Goal: Information Seeking & Learning: Learn about a topic

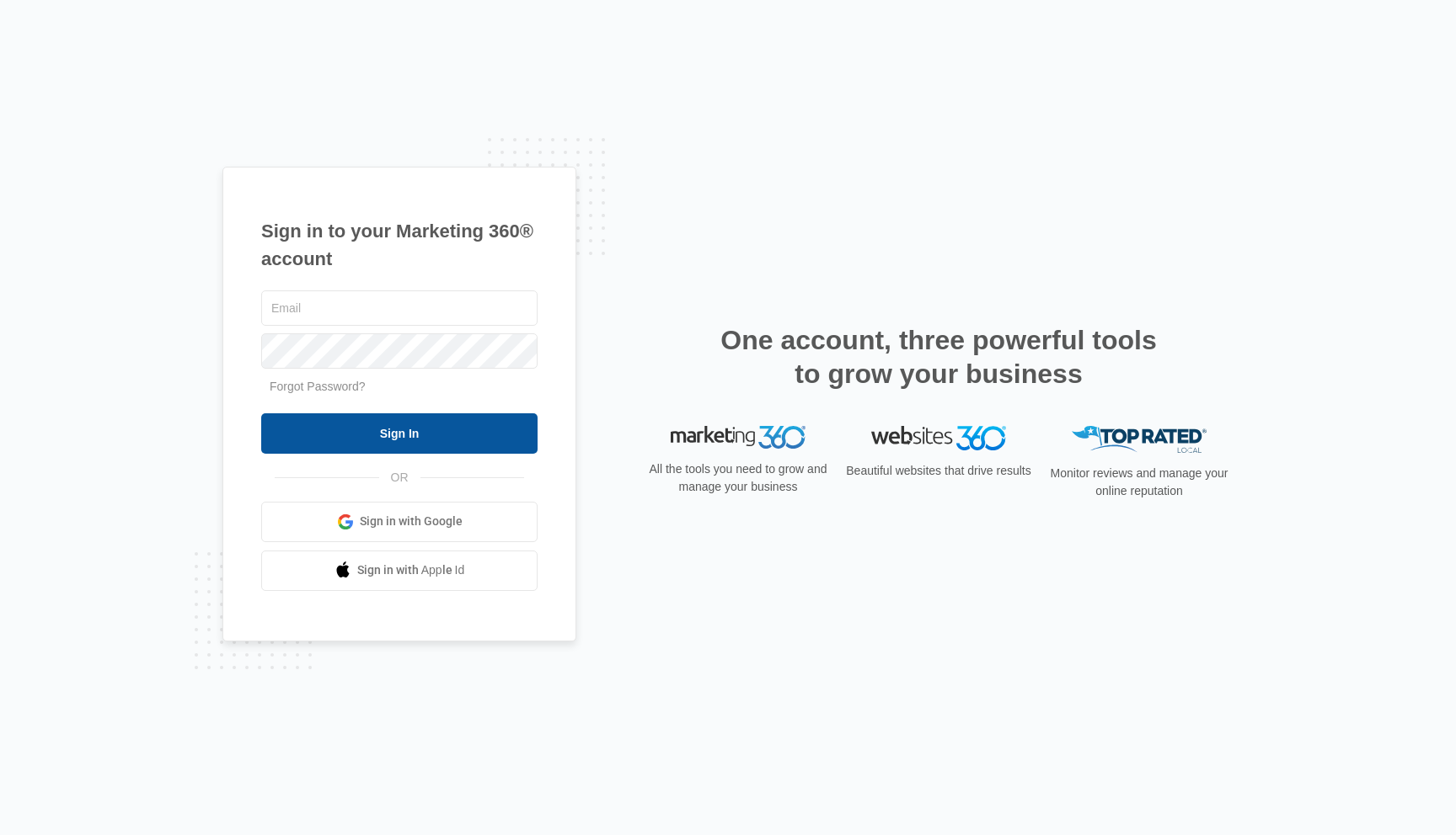
type input "[EMAIL_ADDRESS][DOMAIN_NAME]"
click at [415, 438] on input "Sign In" at bounding box center [399, 433] width 277 height 41
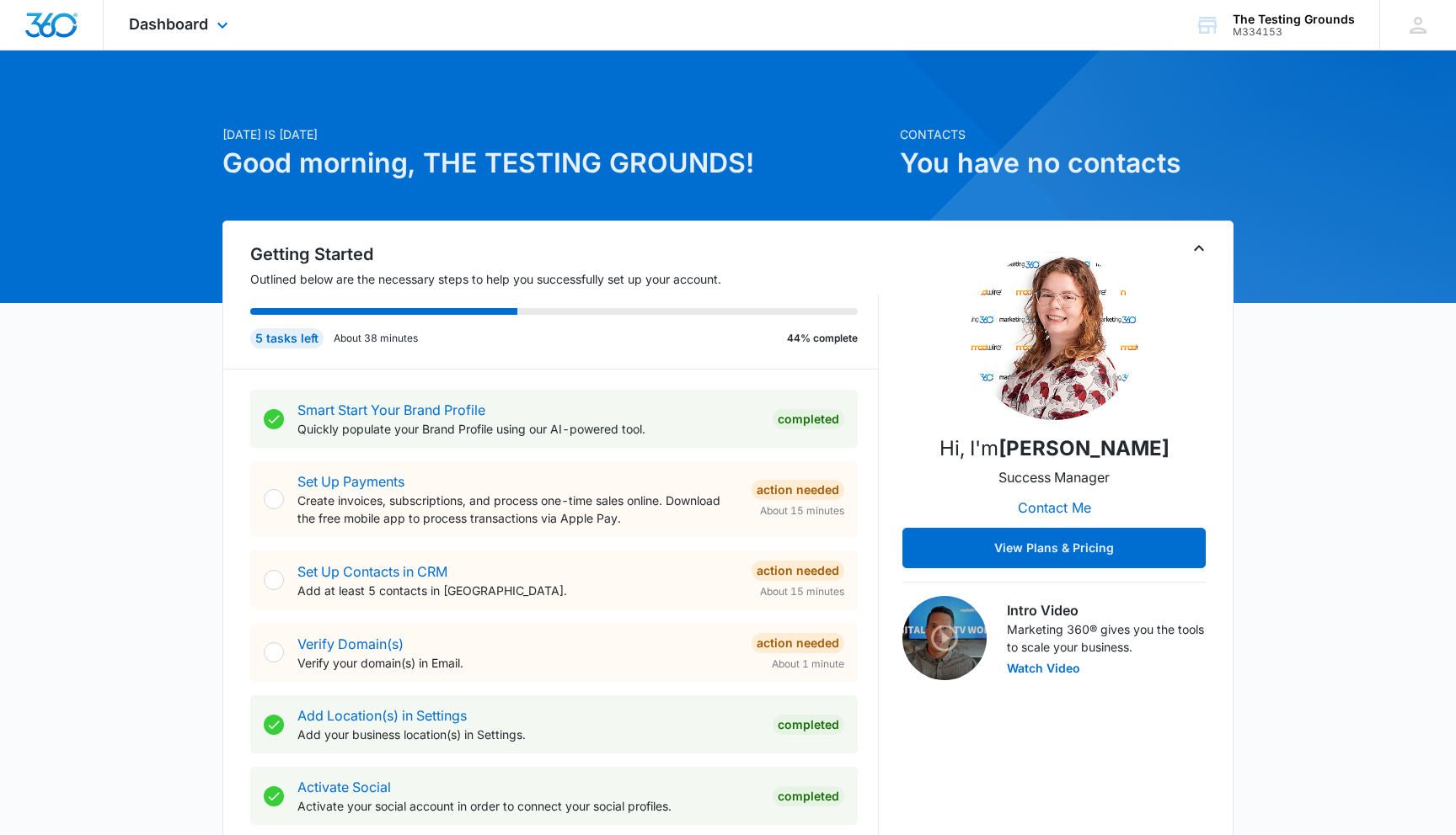
click at [210, 23] on div "Dashboard Apps Email Social POS Content Ads Intelligence Files Brand Settings" at bounding box center [181, 24] width 154 height 50
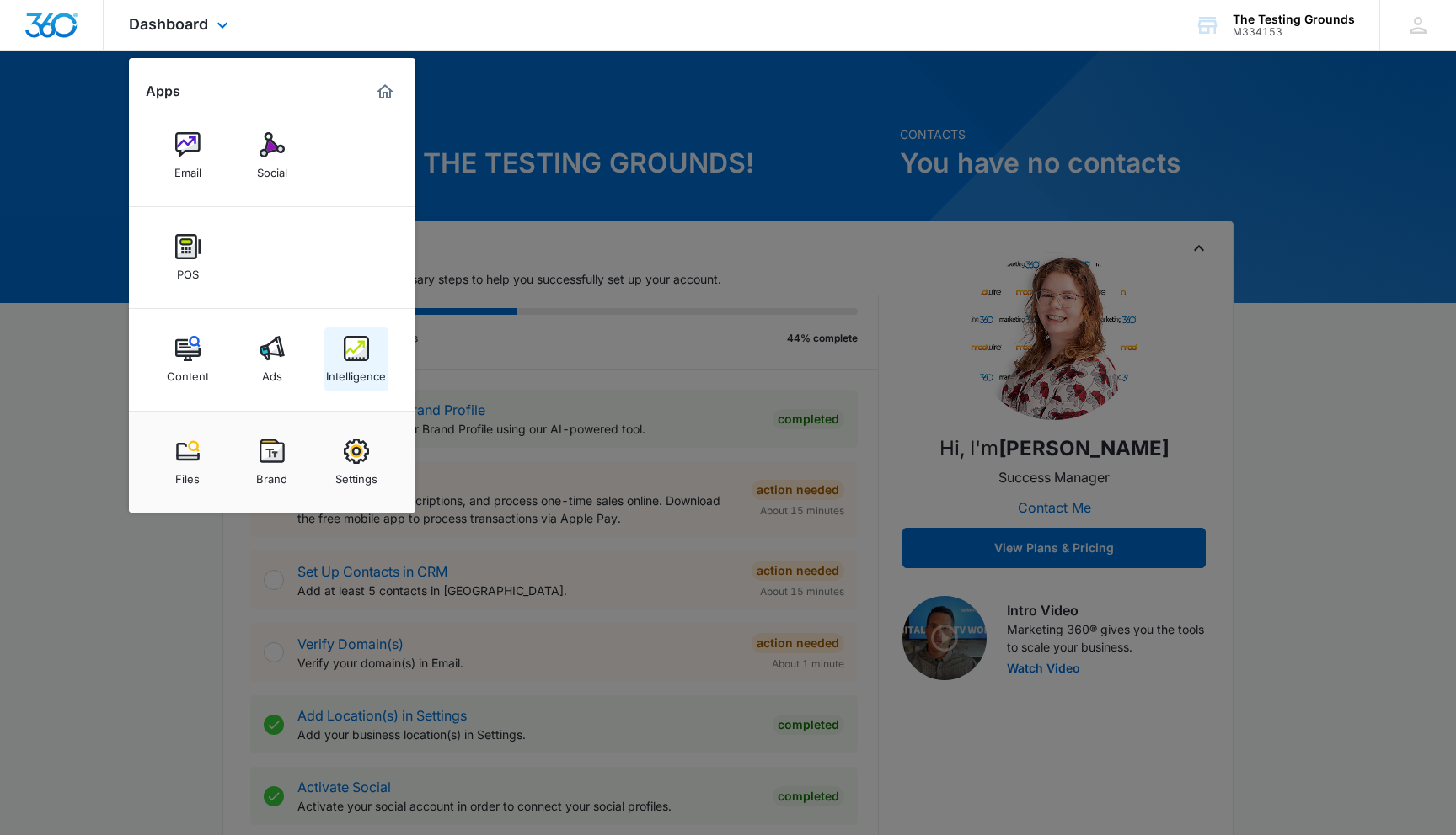
click at [355, 354] on img at bounding box center [357, 349] width 25 height 25
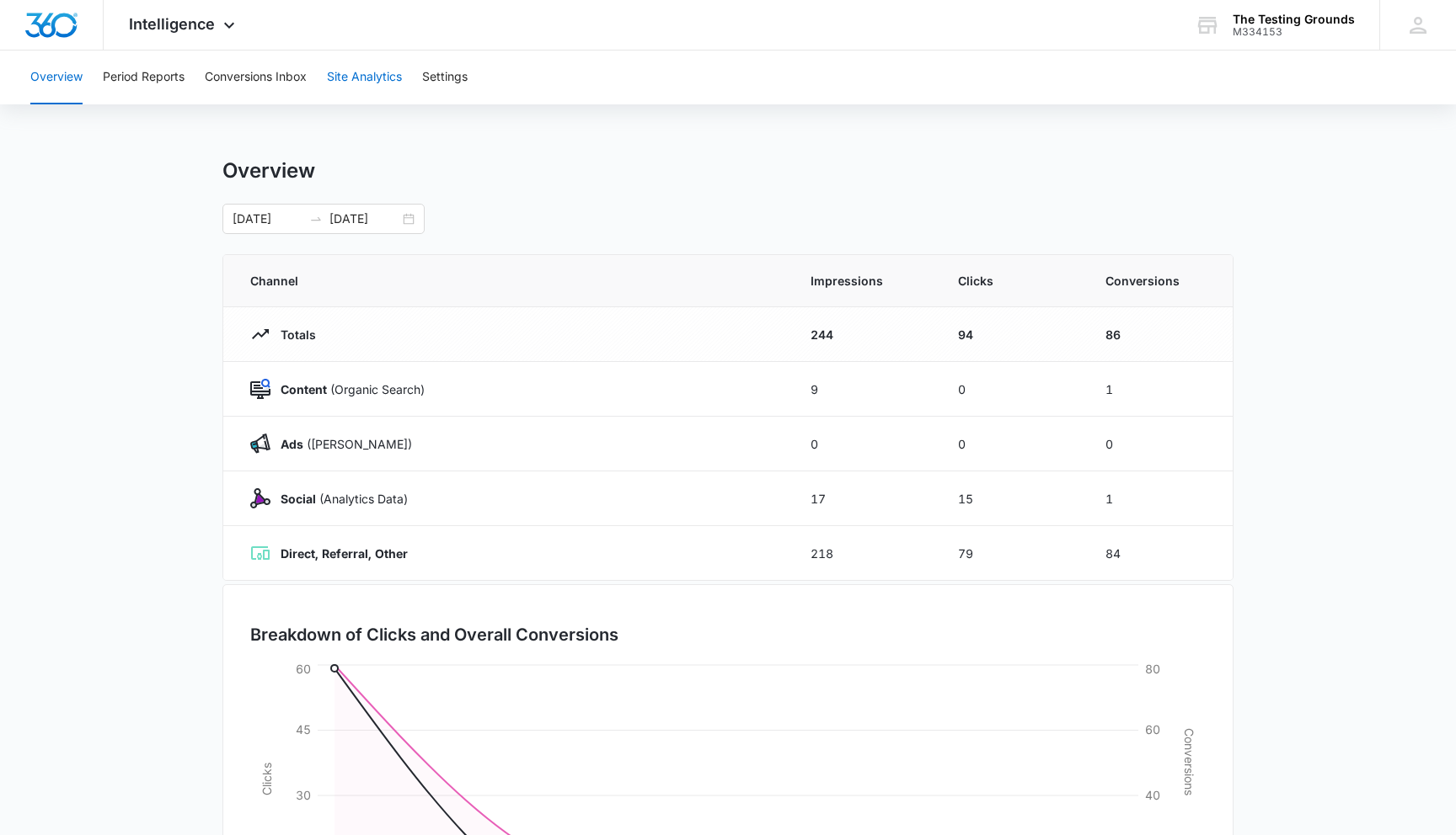
click at [387, 83] on button "Site Analytics" at bounding box center [364, 77] width 75 height 53
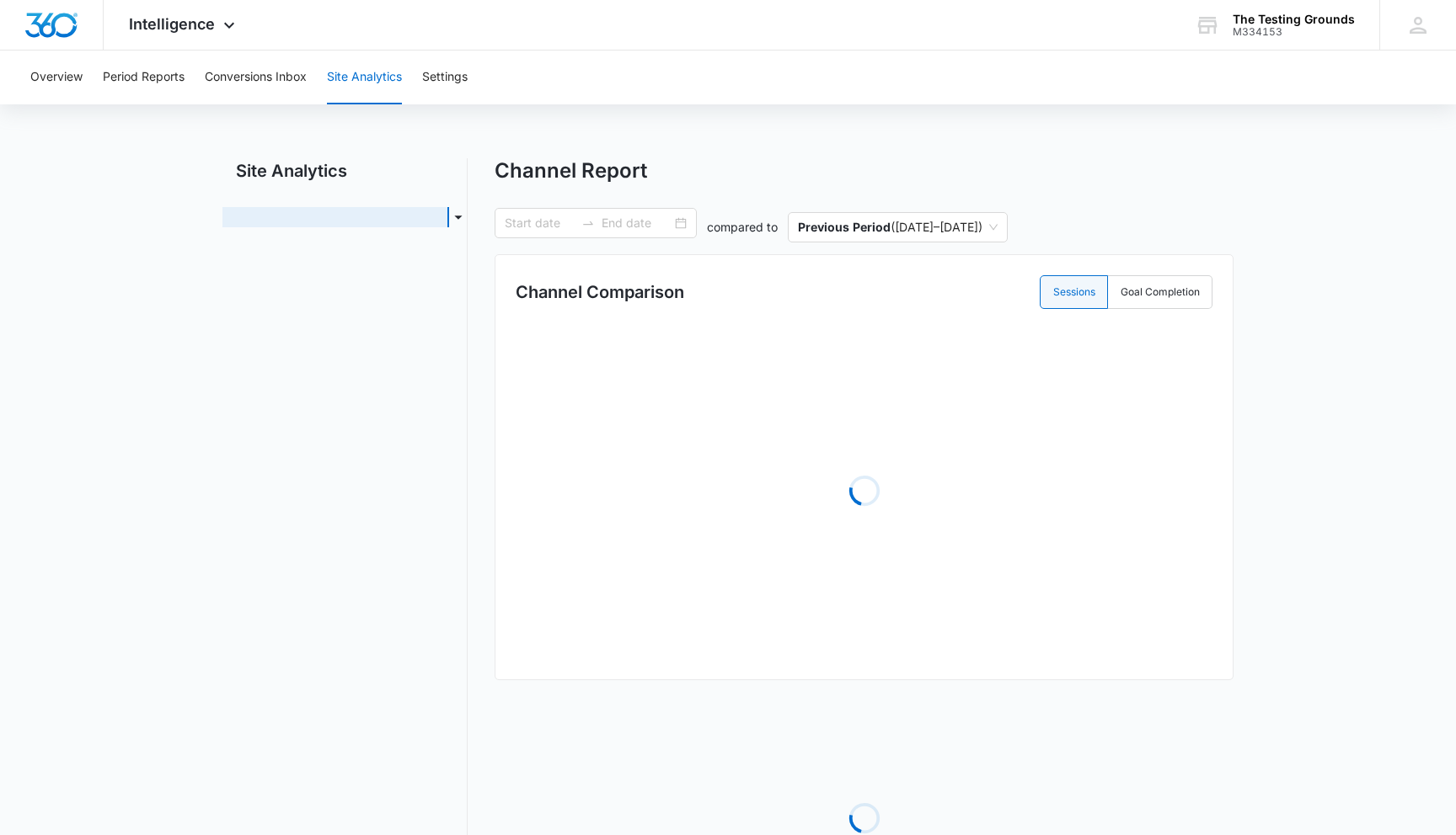
type input "08/08/2025"
type input "08/11/2025"
radio input "true"
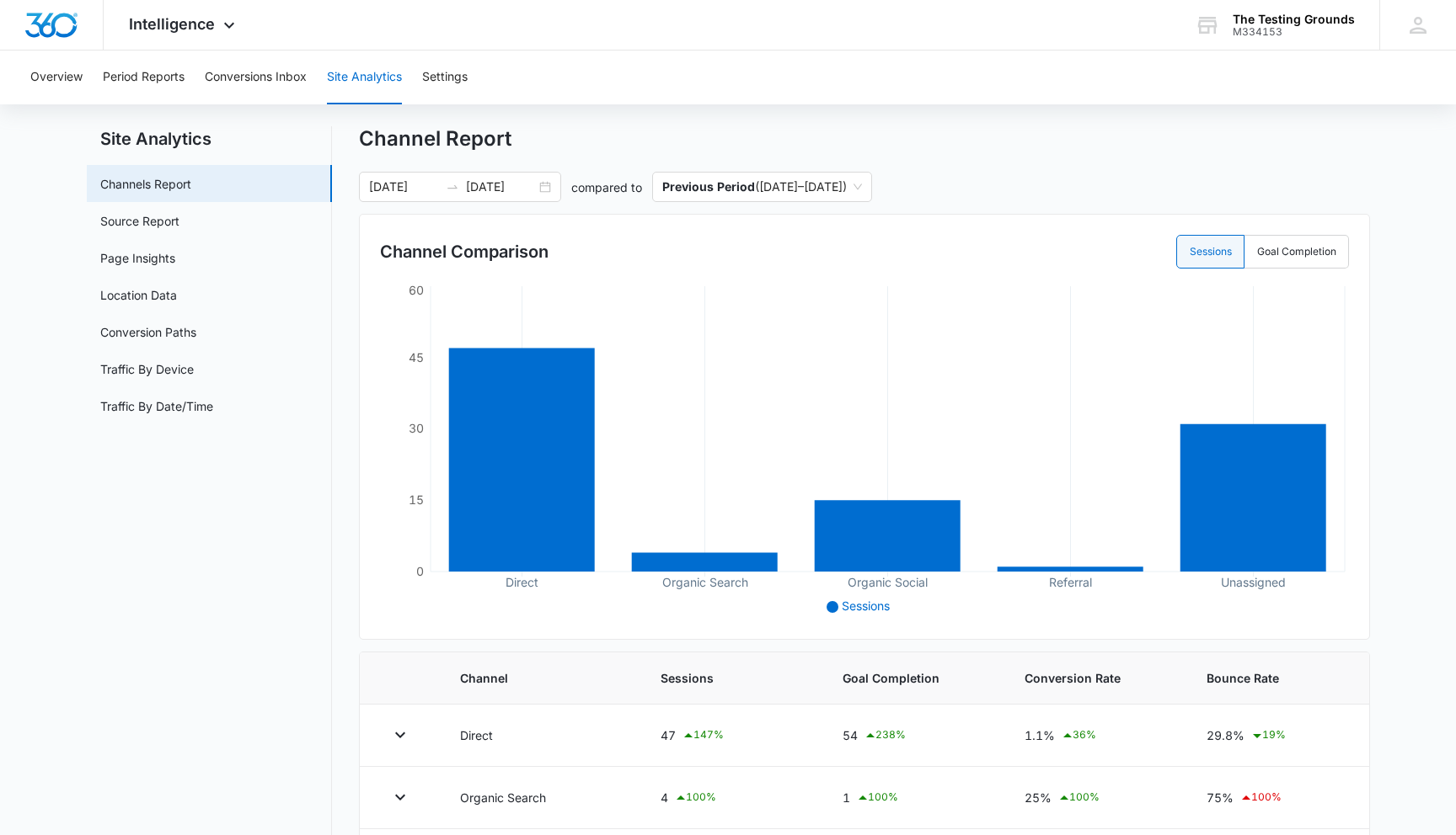
scroll to position [19, 0]
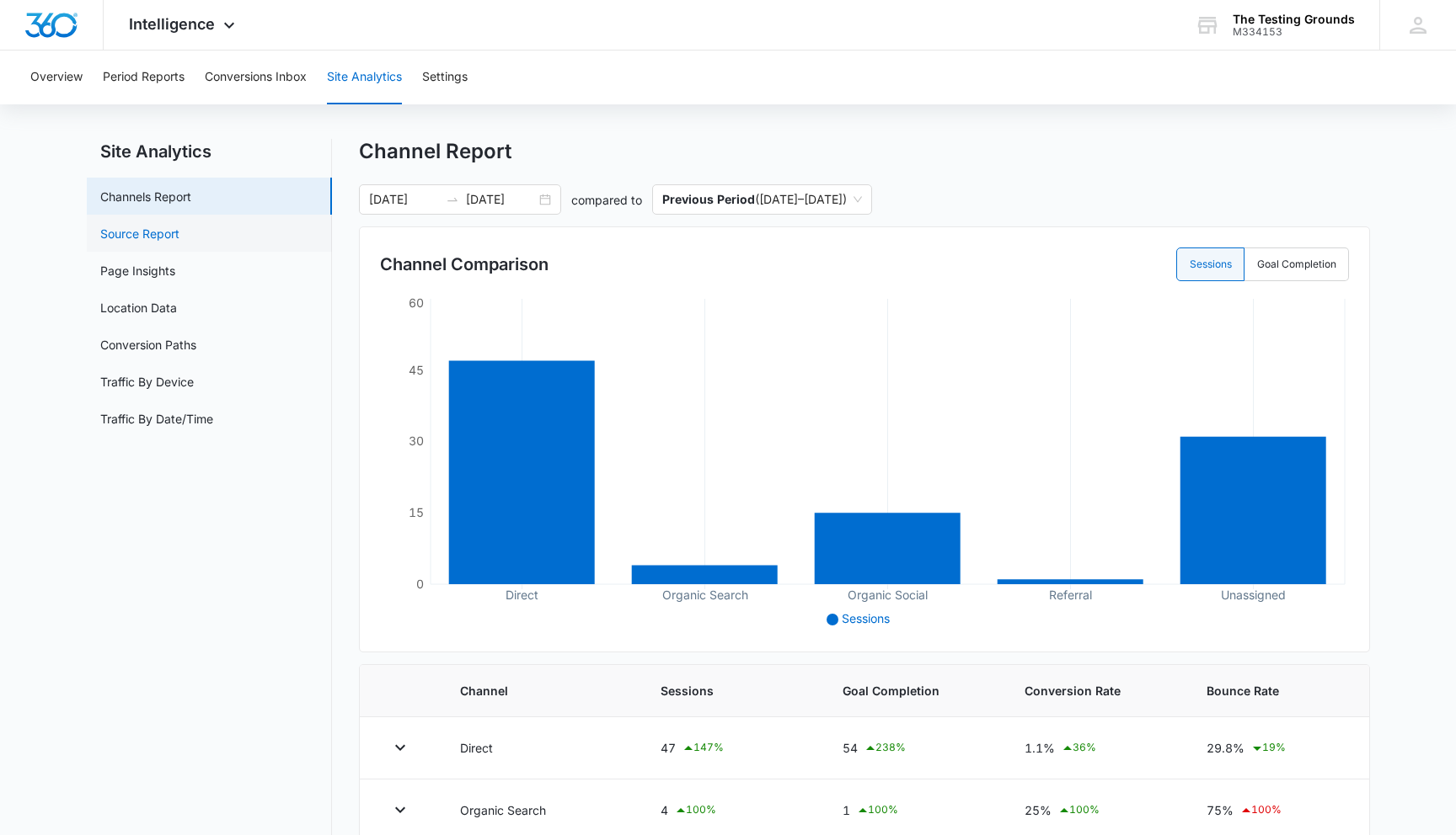
click at [158, 238] on link "Source Report" at bounding box center [140, 234] width 79 height 18
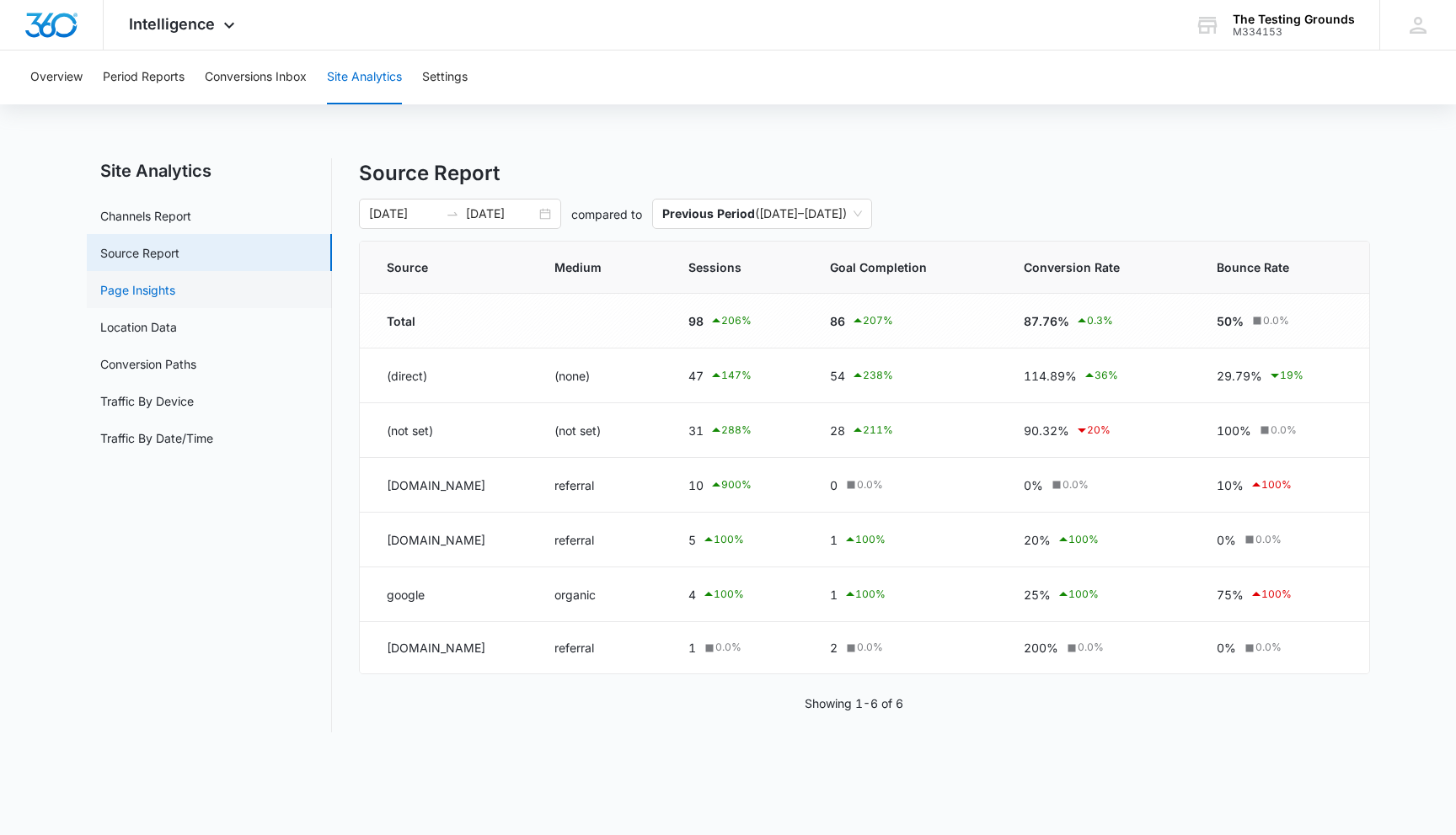
click at [164, 291] on link "Page Insights" at bounding box center [138, 290] width 75 height 18
